Goal: Transaction & Acquisition: Register for event/course

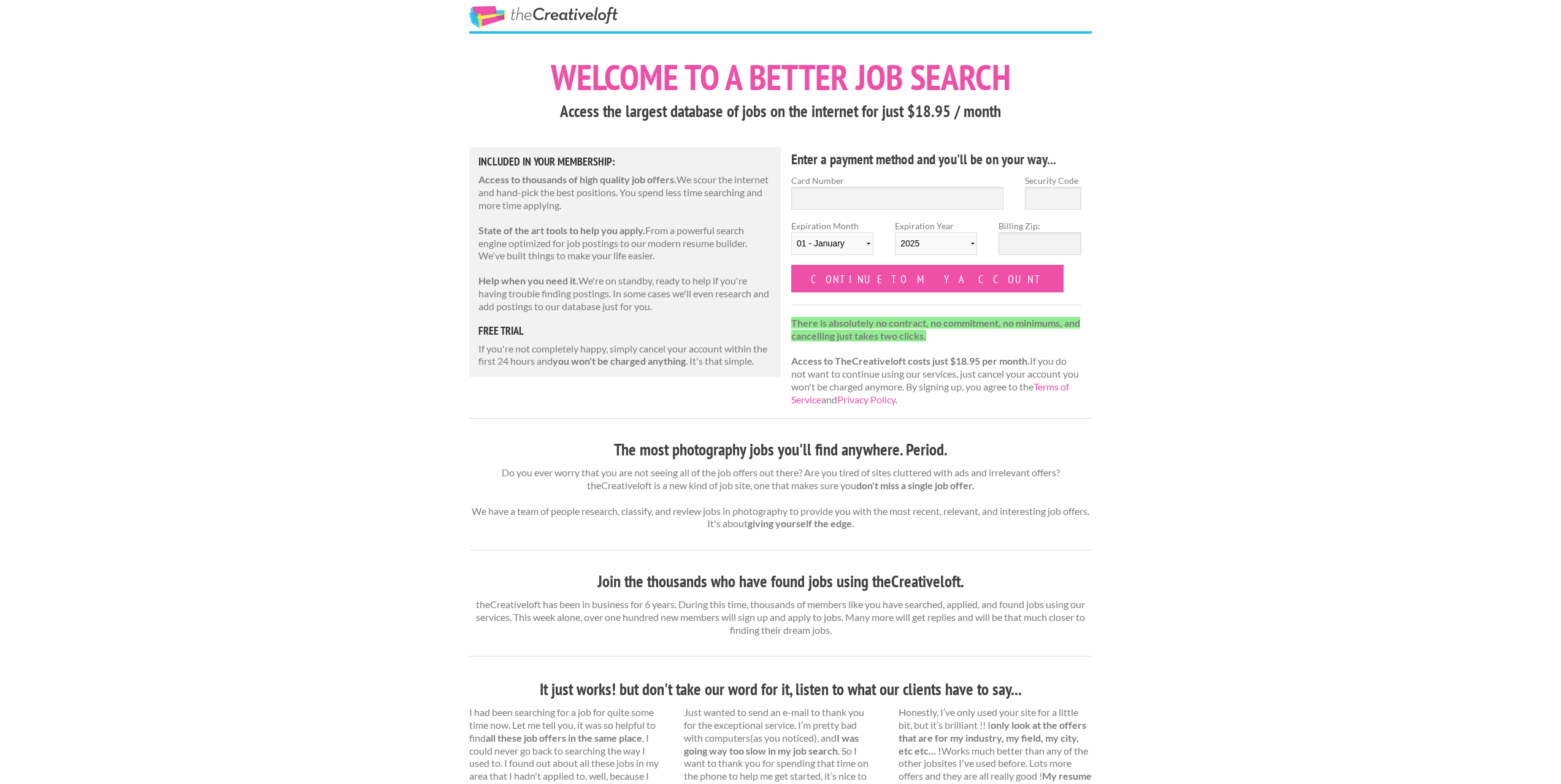
scroll to position [61, 0]
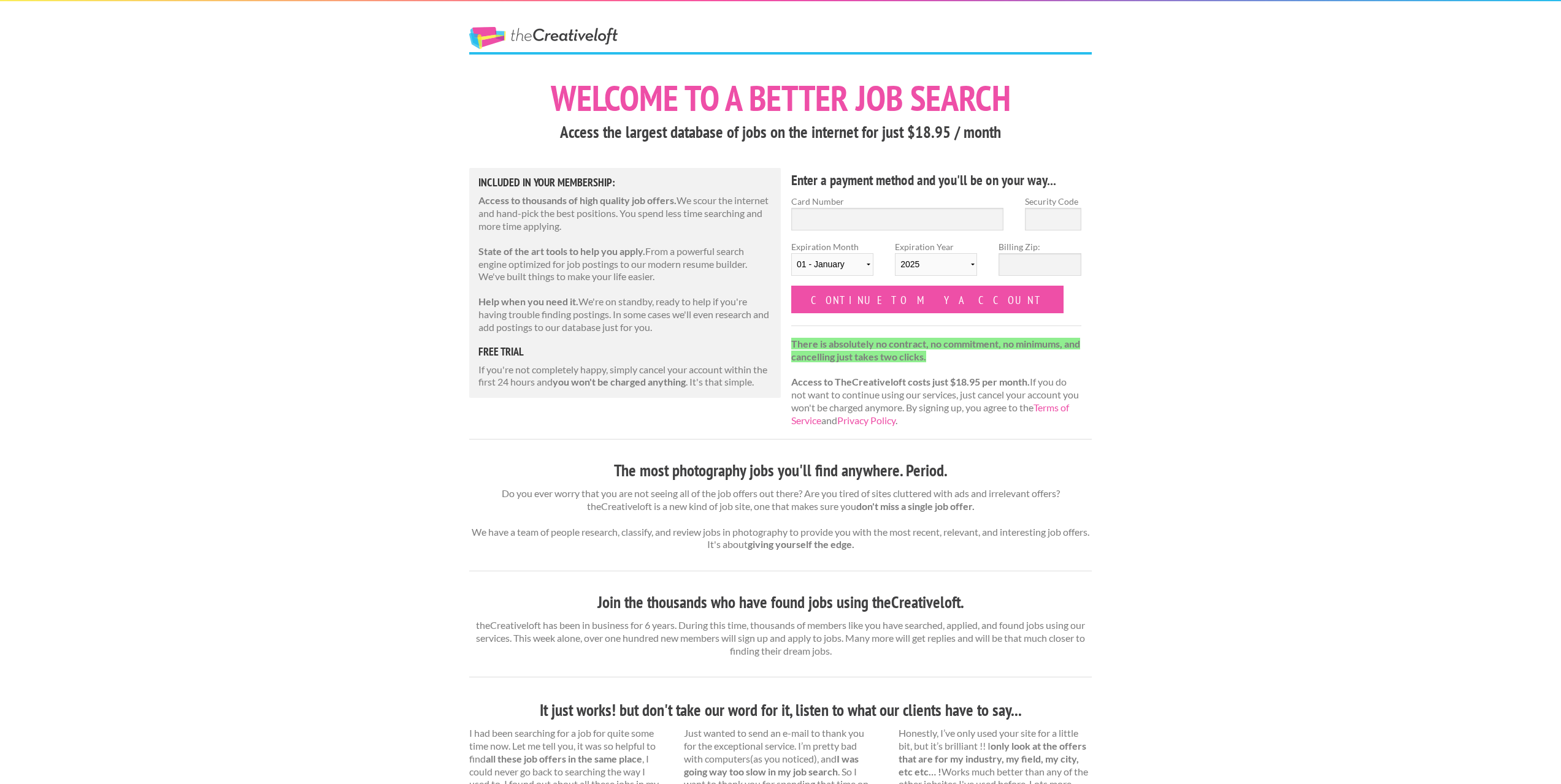
click at [613, 386] on strong "you won't be charged anything" at bounding box center [618, 382] width 133 height 12
click at [930, 225] on input "Card Number" at bounding box center [897, 219] width 212 height 22
type input "4147202321744003"
type input "435"
select select "04"
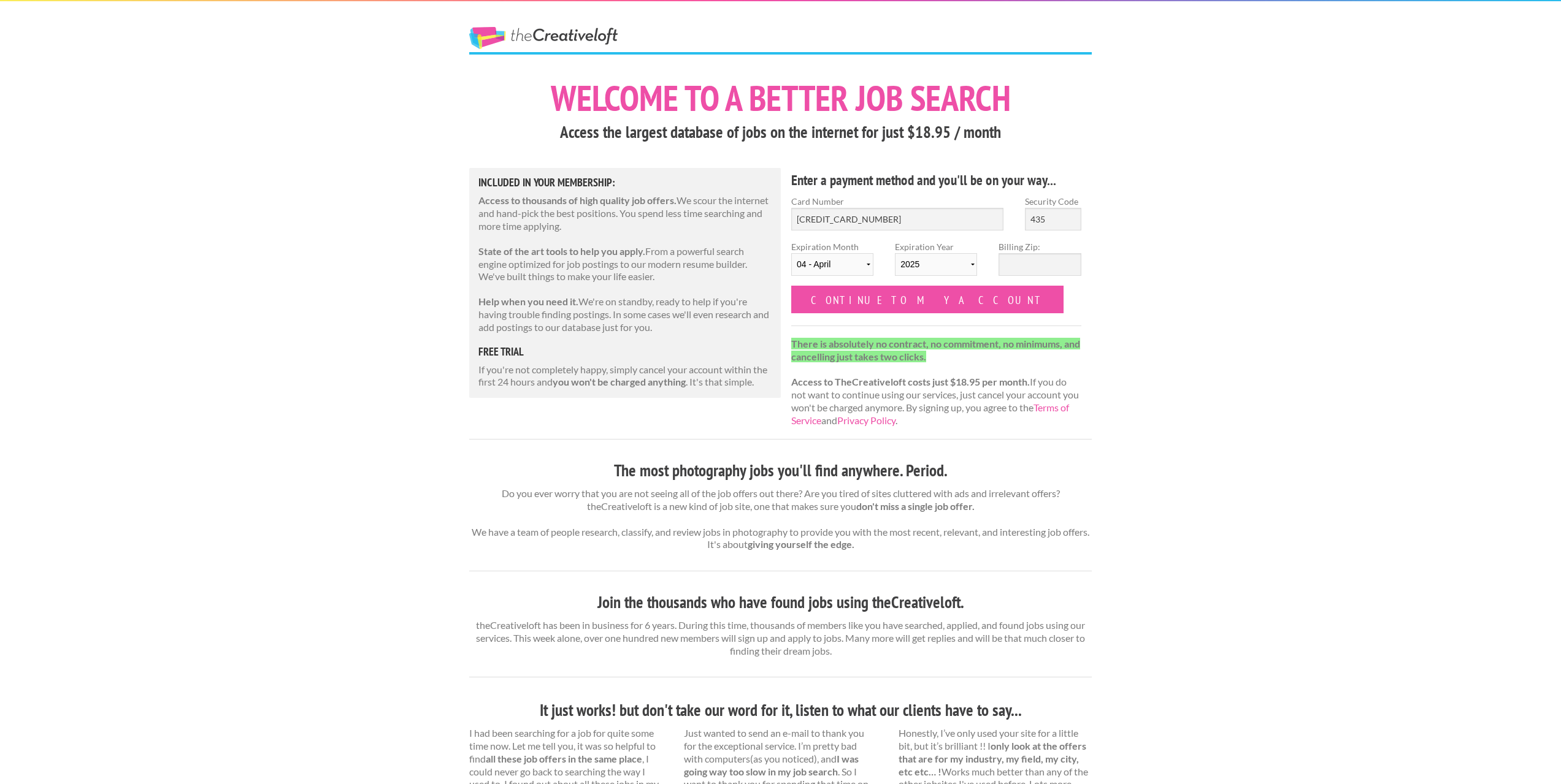
select select "2026"
click at [887, 302] on input "Continue to my account" at bounding box center [927, 300] width 272 height 28
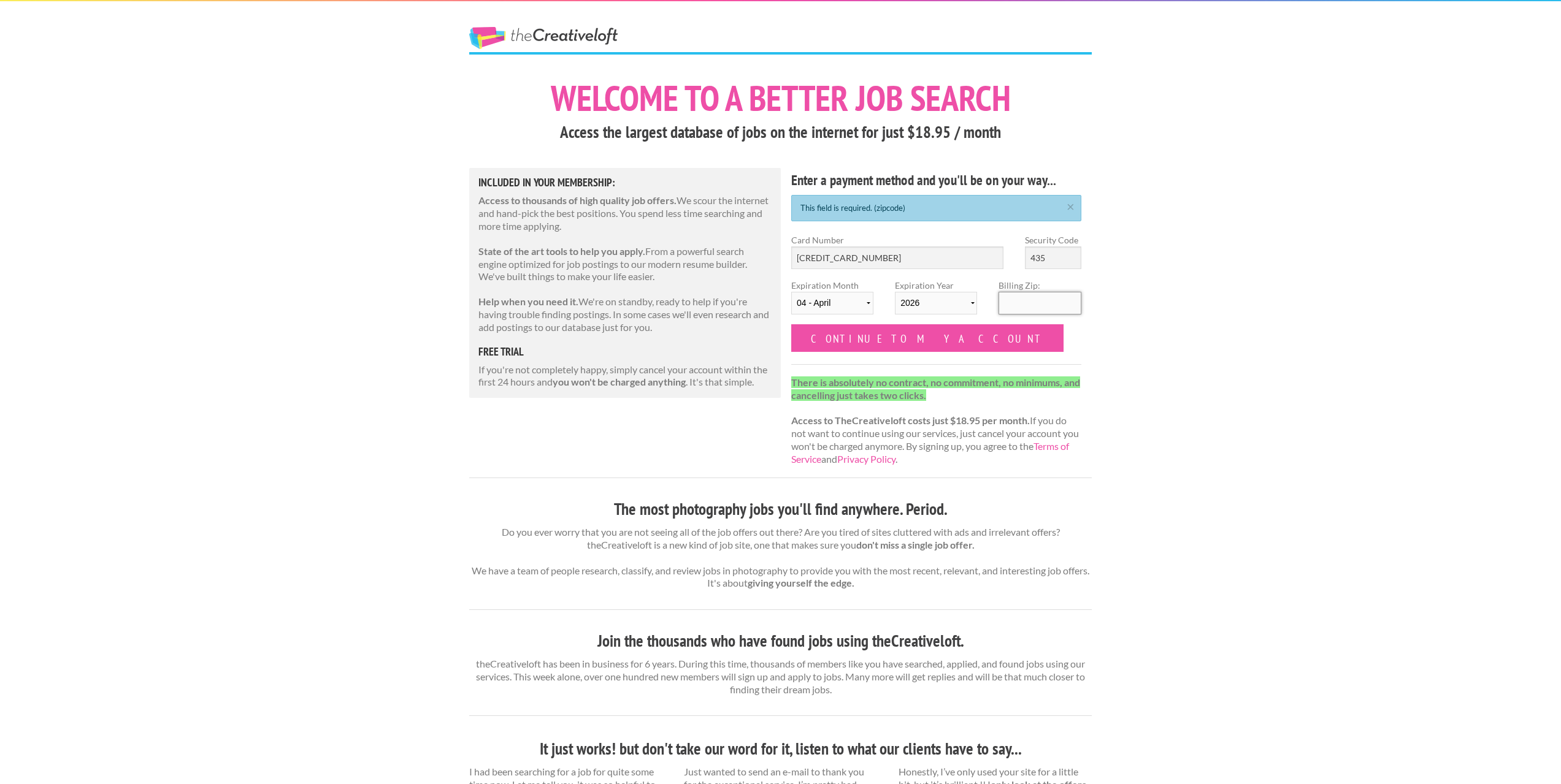
click at [1025, 299] on input "Billing Zip:" at bounding box center [1039, 303] width 82 height 22
type input "95014"
click at [876, 342] on input "Continue to my account" at bounding box center [927, 338] width 272 height 28
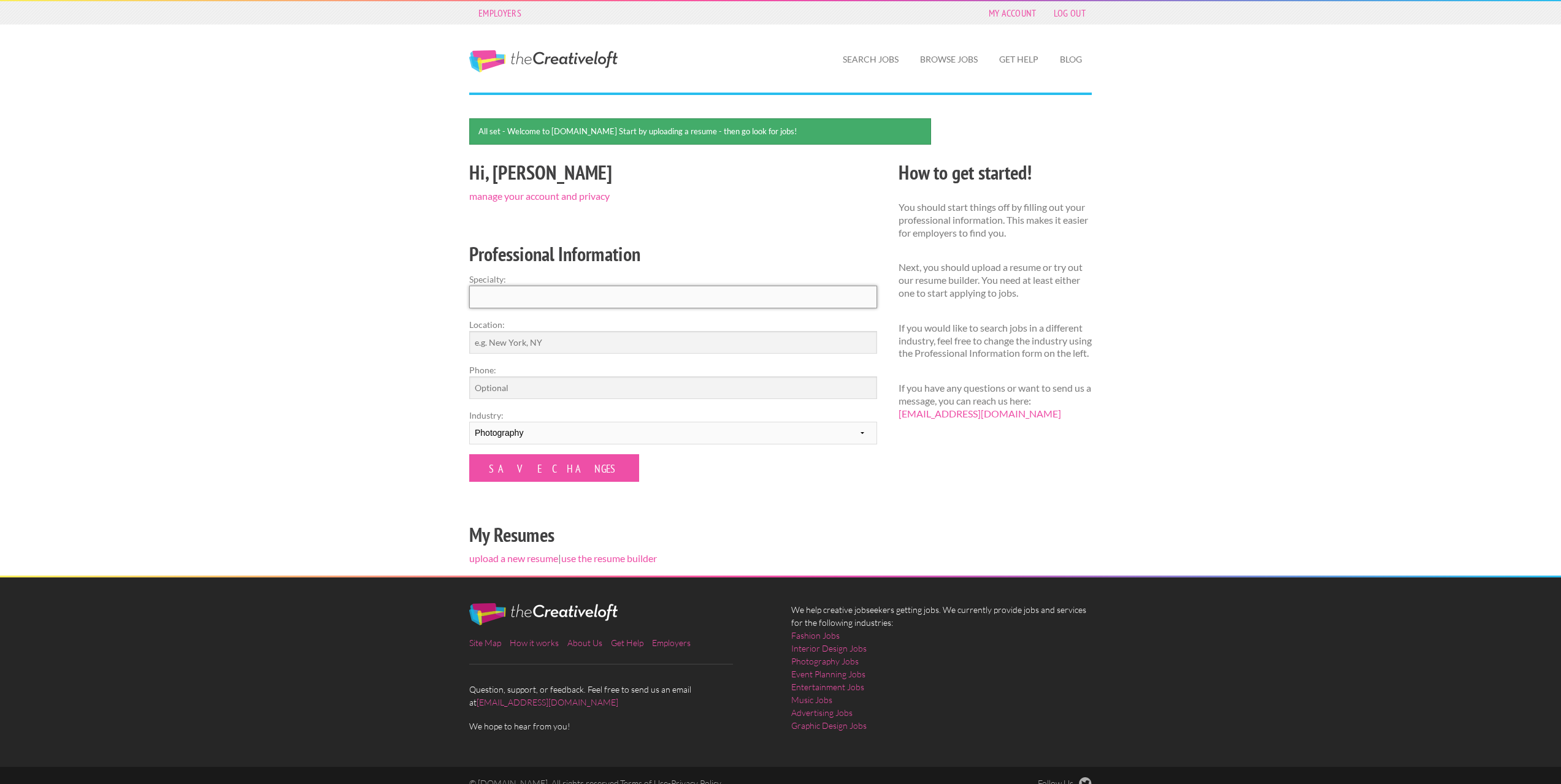
click at [610, 292] on input "Specialty:" at bounding box center [673, 297] width 408 height 22
type input "Photography, Videography, cinematography."
click at [658, 340] on input "Location:" at bounding box center [673, 343] width 408 height 22
type input "C"
type input "San Jose, CA"
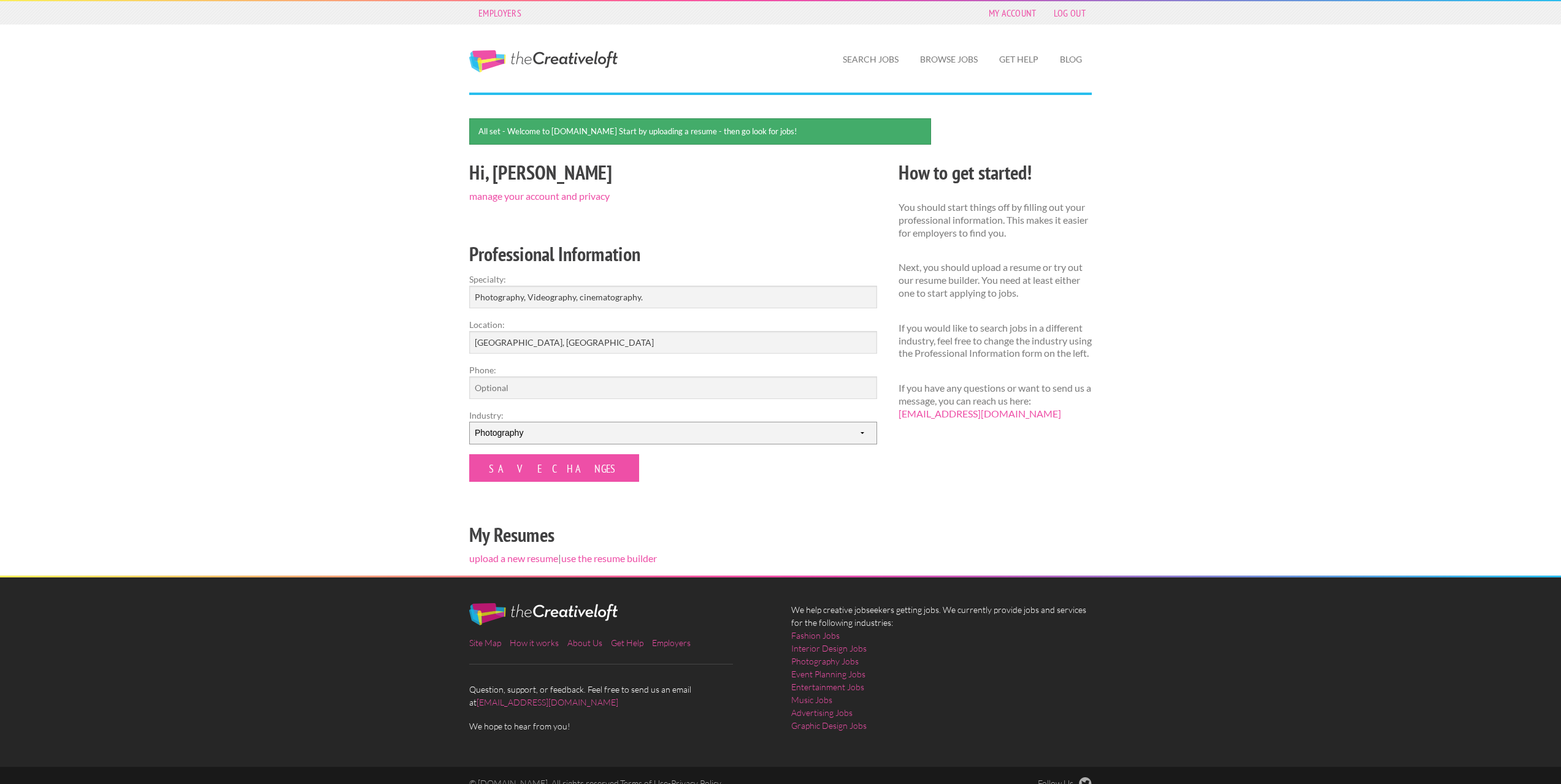
click at [709, 437] on select "--------- Fashion Interior Design Photography Event Planning Entertainment Musi…" at bounding box center [673, 433] width 408 height 22
click at [706, 437] on select "--------- Fashion Interior Design Photography Event Planning Entertainment Musi…" at bounding box center [673, 433] width 408 height 22
click at [533, 469] on input "Save Changes" at bounding box center [554, 468] width 170 height 28
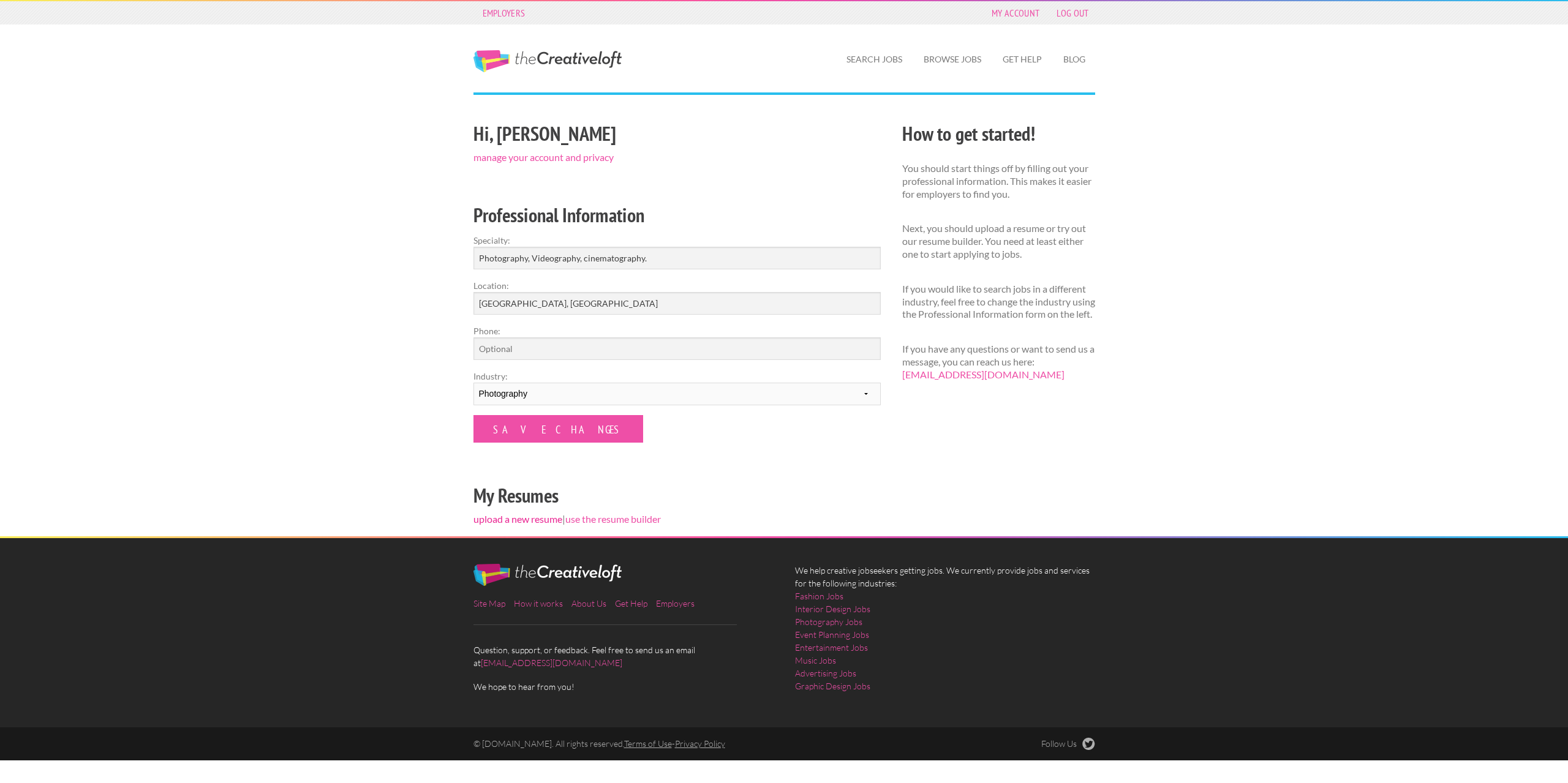
click at [530, 520] on link "upload a new resume" at bounding box center [517, 519] width 88 height 12
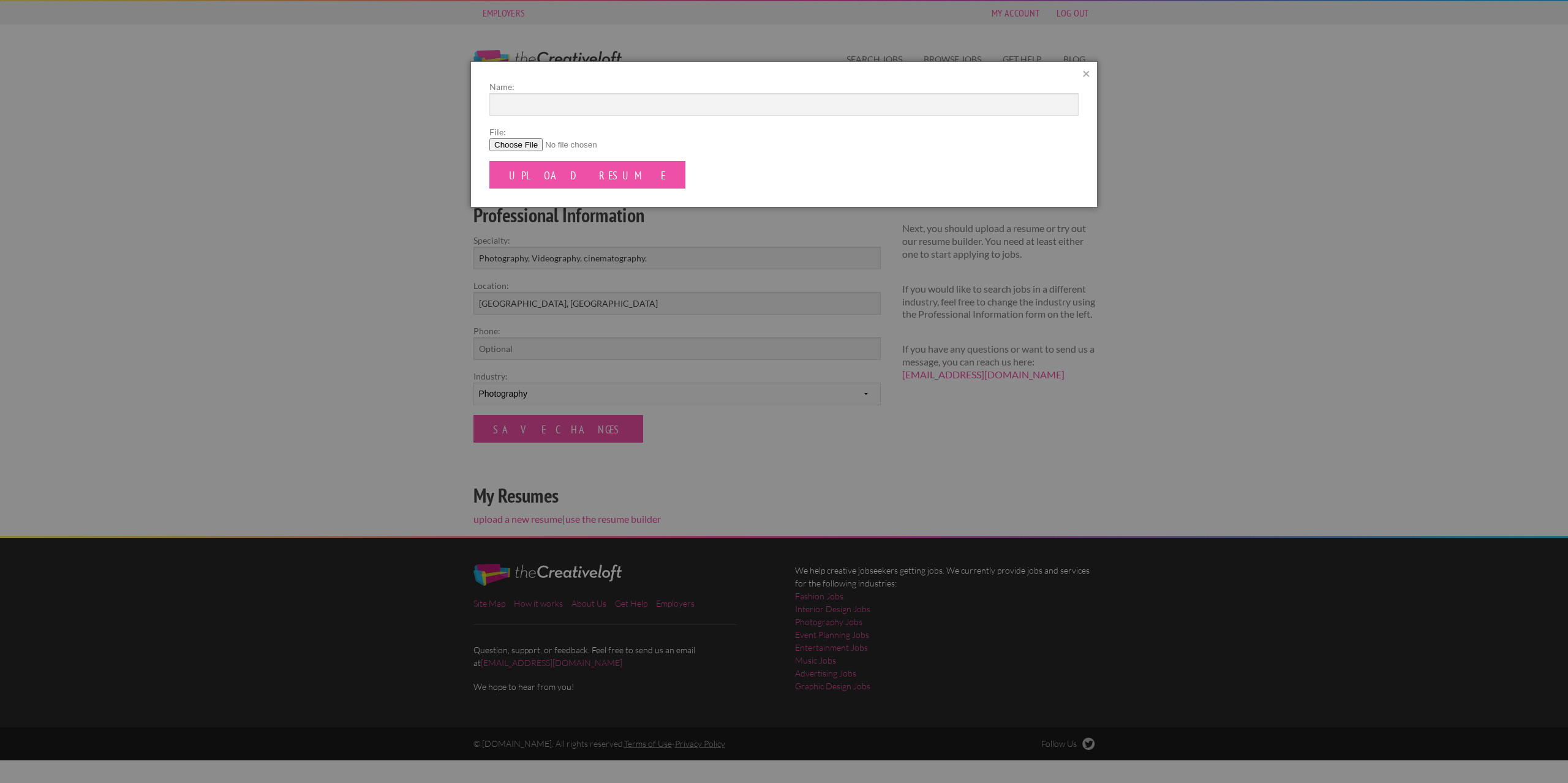
click at [516, 142] on input "File:" at bounding box center [783, 145] width 589 height 13
type input "C:\fakepath\Resume of Zhou Ye (Film).pdf"
click at [553, 173] on input "Upload Resume" at bounding box center [587, 175] width 196 height 28
click at [824, 176] on form "Name: Zhou Ye File: Upload Resume" at bounding box center [783, 134] width 589 height 109
click at [605, 98] on input "Zhou Ye" at bounding box center [783, 104] width 589 height 22
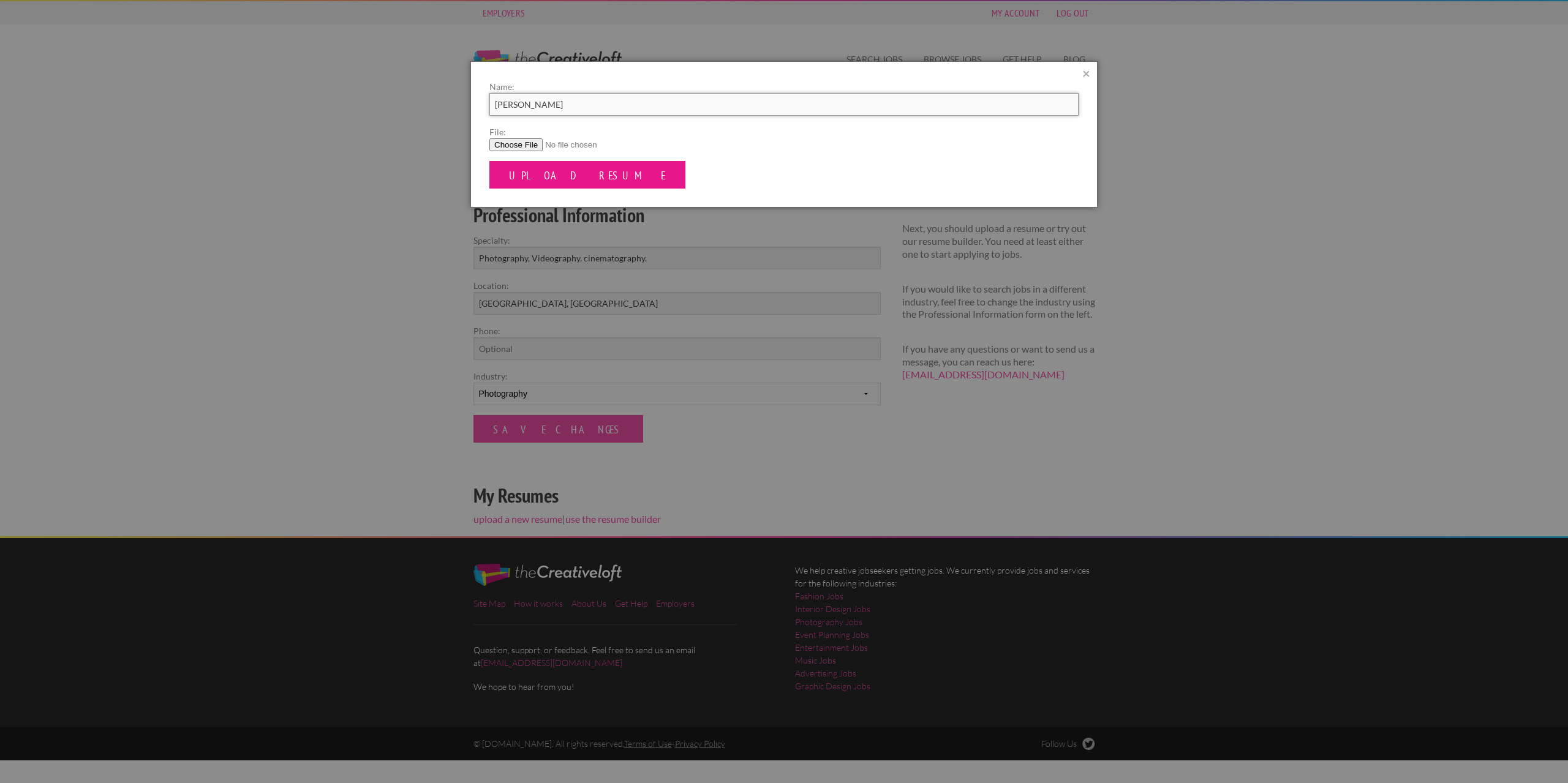
type input "[PERSON_NAME]"
click at [564, 177] on input "Upload Resume" at bounding box center [587, 175] width 196 height 28
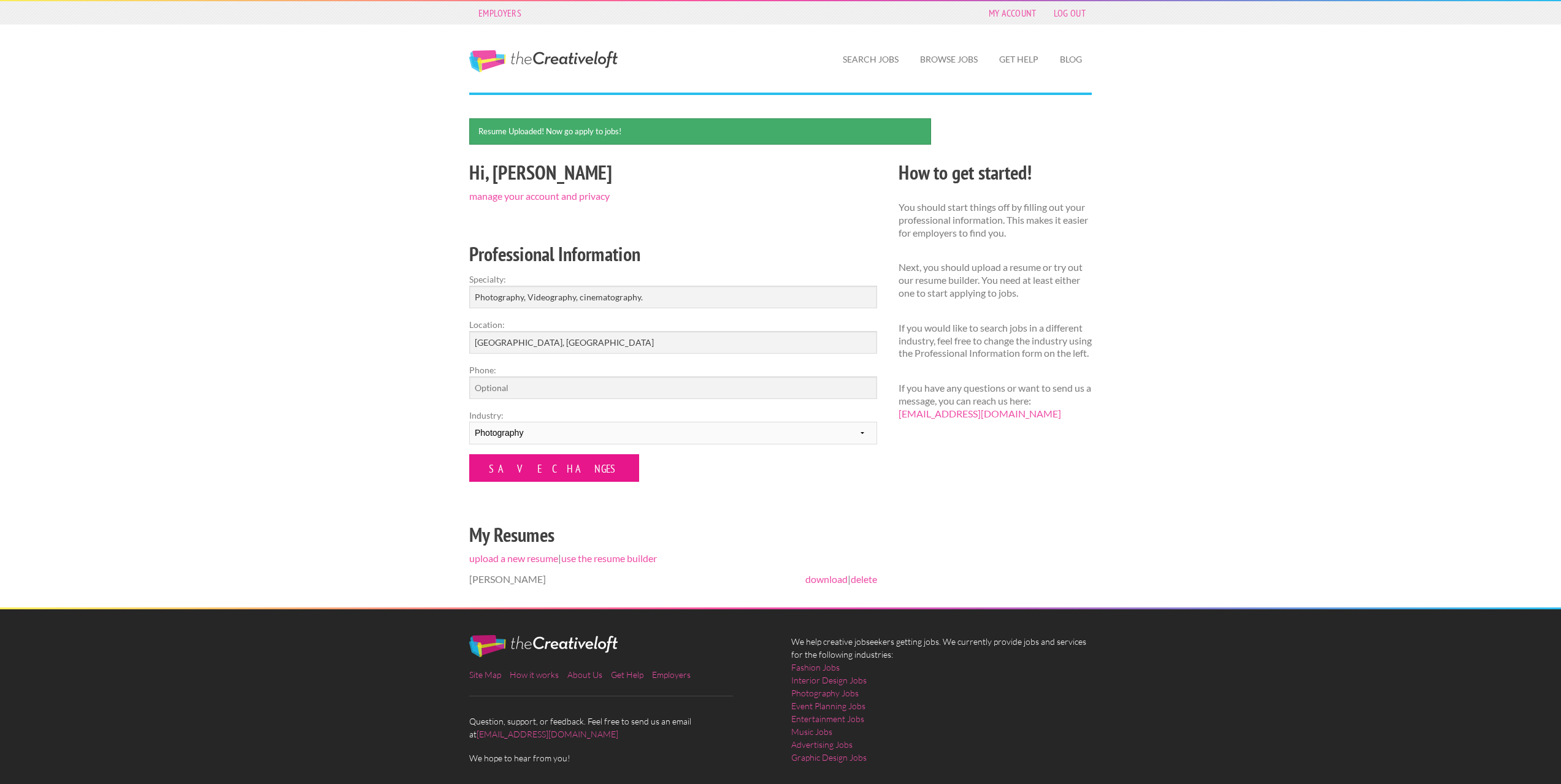
click at [523, 475] on input "Save Changes" at bounding box center [554, 468] width 170 height 28
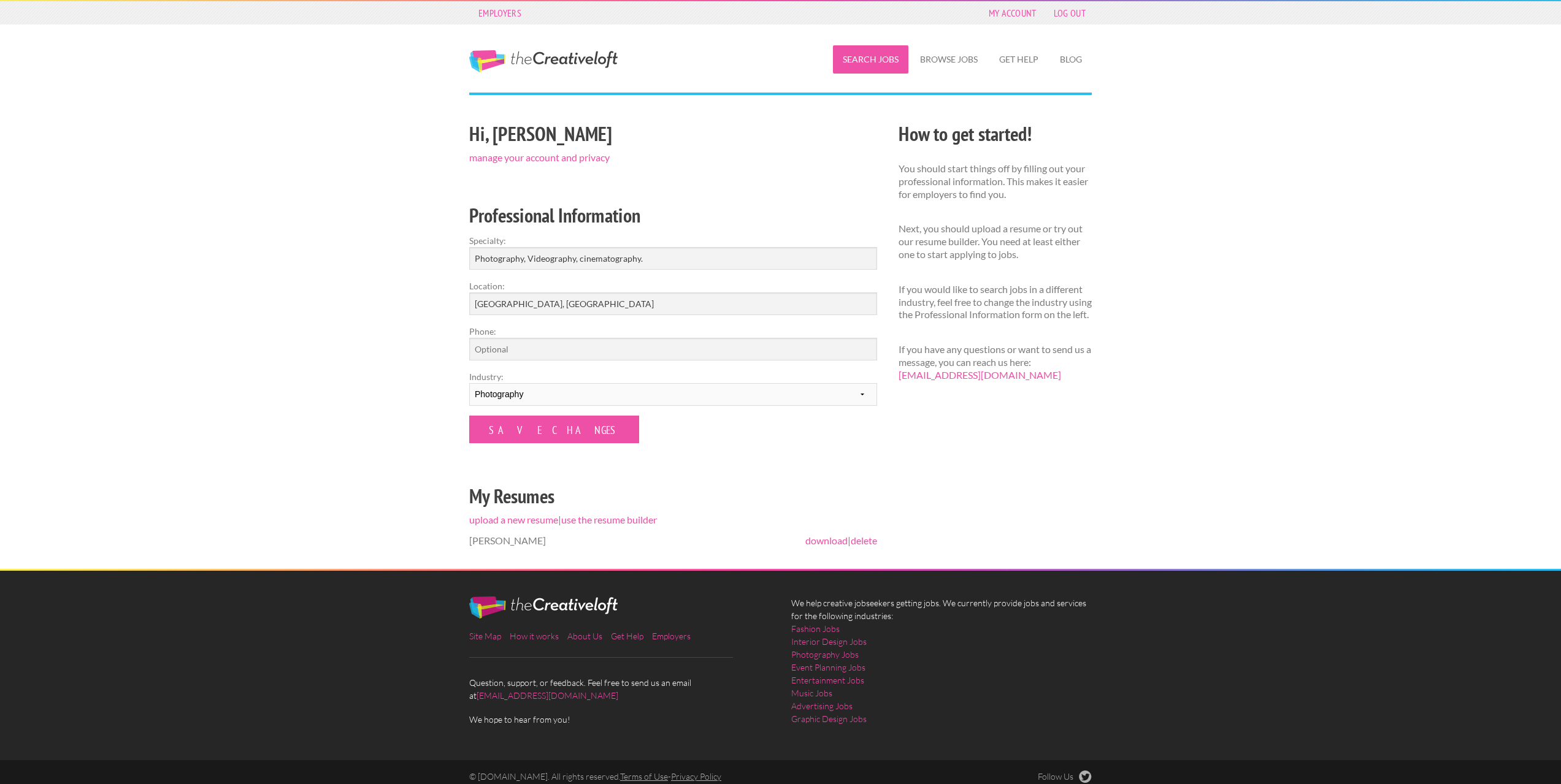
click at [872, 63] on link "Search Jobs" at bounding box center [870, 60] width 75 height 28
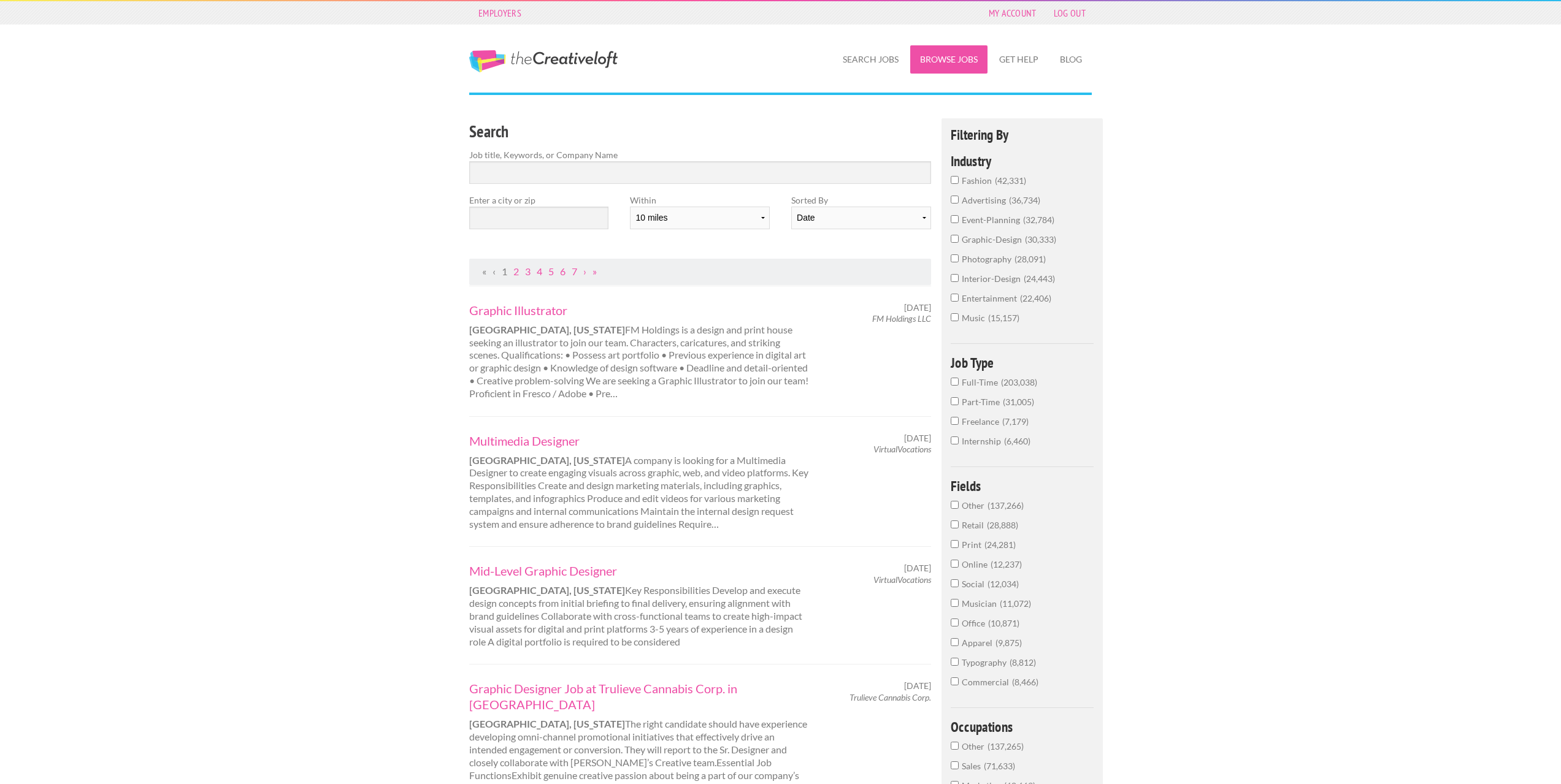
click at [943, 65] on link "Browse Jobs" at bounding box center [948, 60] width 77 height 28
